Goal: Task Accomplishment & Management: Manage account settings

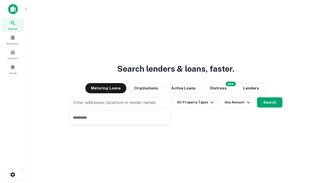
type input "**********"
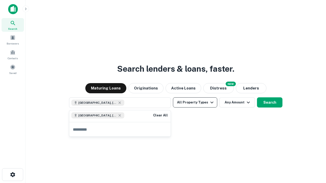
click at [195, 103] on button "All Property Types" at bounding box center [195, 103] width 44 height 10
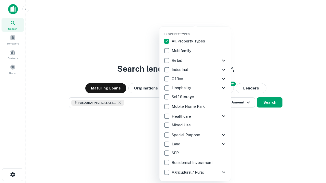
click at [199, 31] on button "button" at bounding box center [199, 31] width 71 height 0
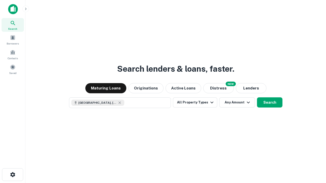
scroll to position [8, 0]
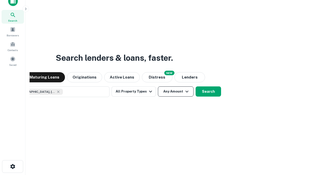
click at [158, 87] on button "Any Amount" at bounding box center [176, 92] width 36 height 10
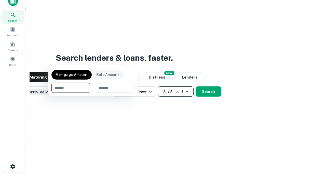
scroll to position [37, 144]
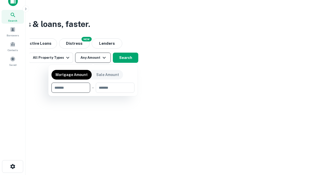
type input "*******"
click at [93, 93] on button "button" at bounding box center [92, 93] width 83 height 0
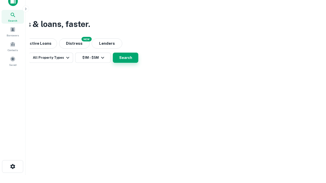
click at [138, 63] on button "Search" at bounding box center [125, 58] width 25 height 10
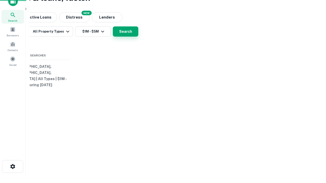
scroll to position [0, 94]
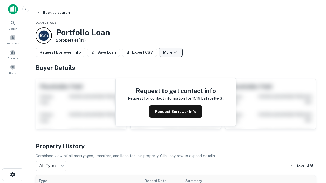
click at [171, 52] on button "More" at bounding box center [171, 52] width 24 height 9
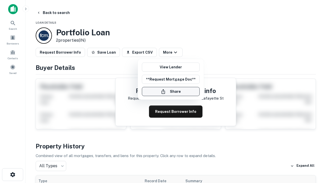
click at [171, 92] on button "Share" at bounding box center [171, 91] width 58 height 9
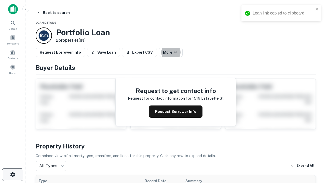
click at [12, 175] on icon "button" at bounding box center [13, 175] width 6 height 6
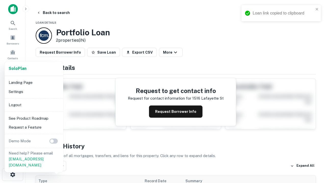
click at [34, 105] on li "Logout" at bounding box center [34, 105] width 55 height 9
